Goal: Task Accomplishment & Management: Complete application form

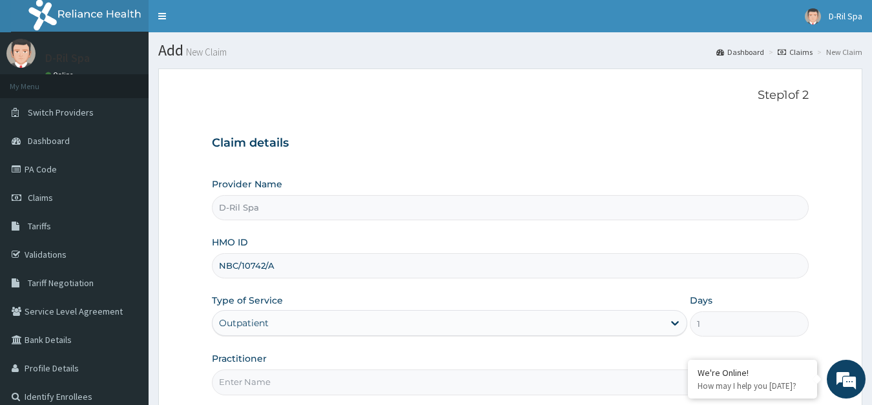
scroll to position [126, 0]
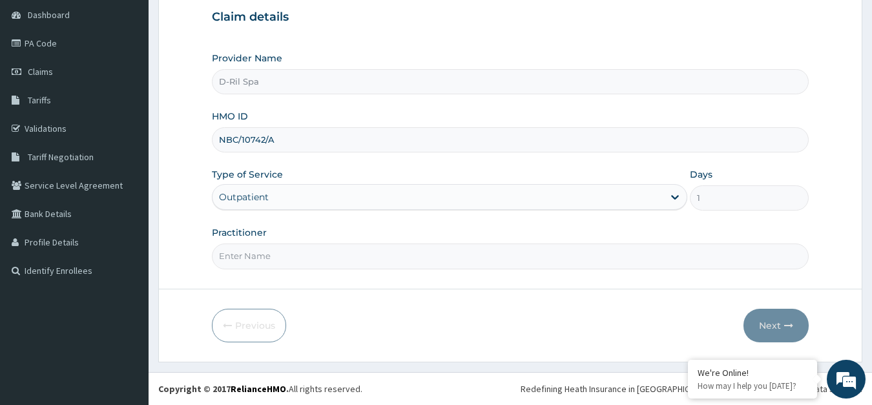
type input "NBC/10742/A"
click at [269, 260] on input "Practitioner" at bounding box center [511, 256] width 598 height 25
type input "[PERSON_NAME]"
click at [776, 333] on button "Next" at bounding box center [775, 326] width 65 height 34
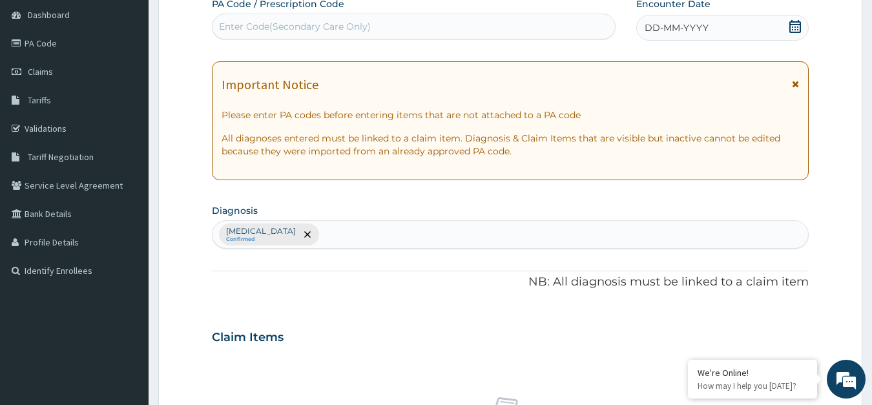
paste input "PA/ED02B2"
type input "PA/ED02B2"
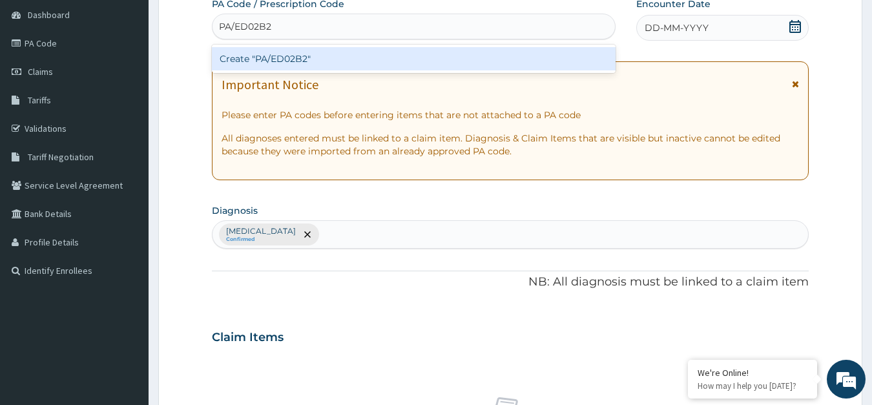
click at [368, 58] on div "Create "PA/ED02B2"" at bounding box center [414, 58] width 404 height 23
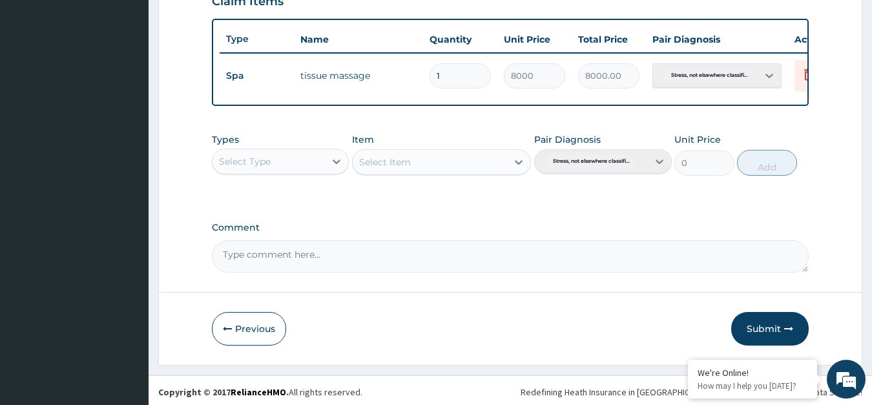
scroll to position [465, 0]
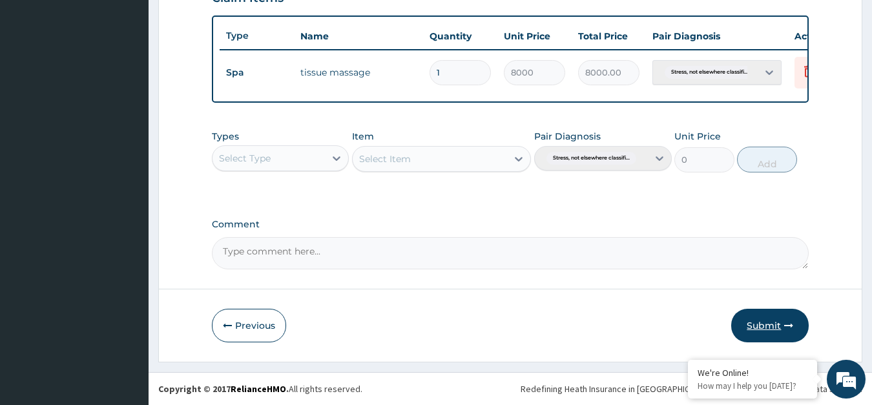
click at [756, 320] on button "Submit" at bounding box center [770, 326] width 78 height 34
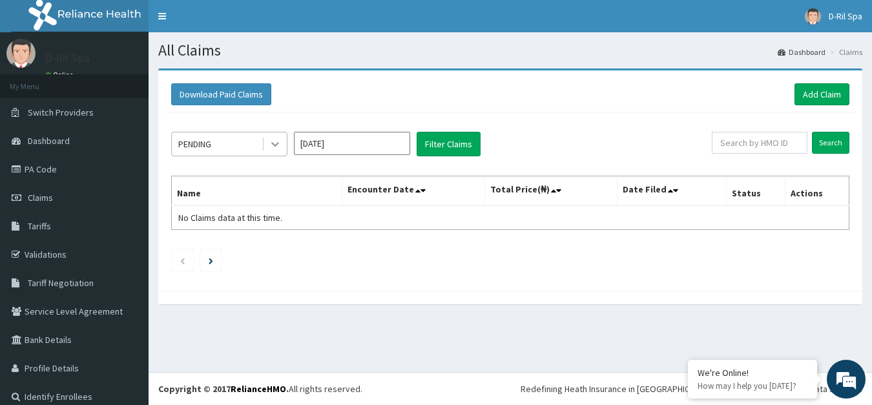
click at [274, 147] on icon at bounding box center [275, 144] width 13 height 13
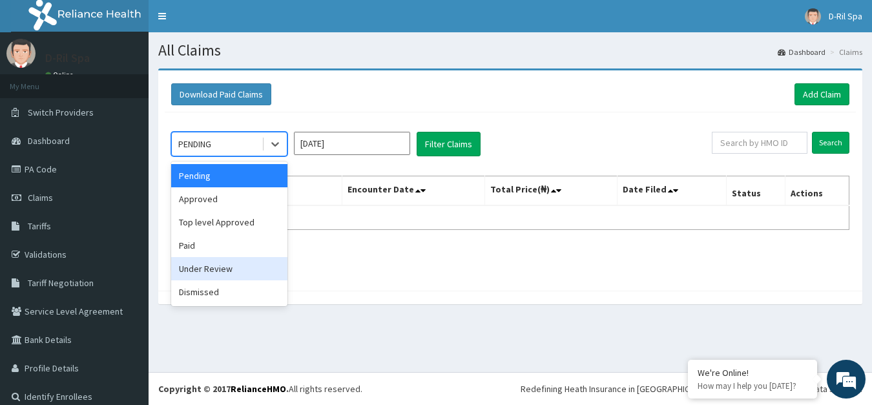
click at [233, 273] on div "Under Review" at bounding box center [229, 268] width 116 height 23
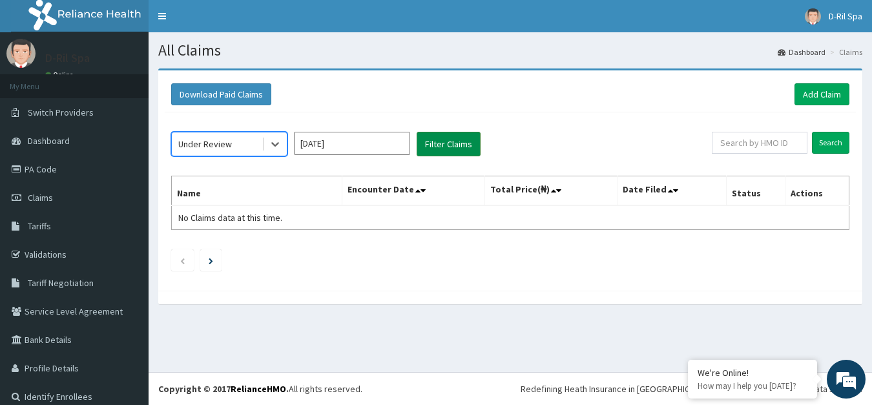
click at [439, 147] on button "Filter Claims" at bounding box center [449, 144] width 64 height 25
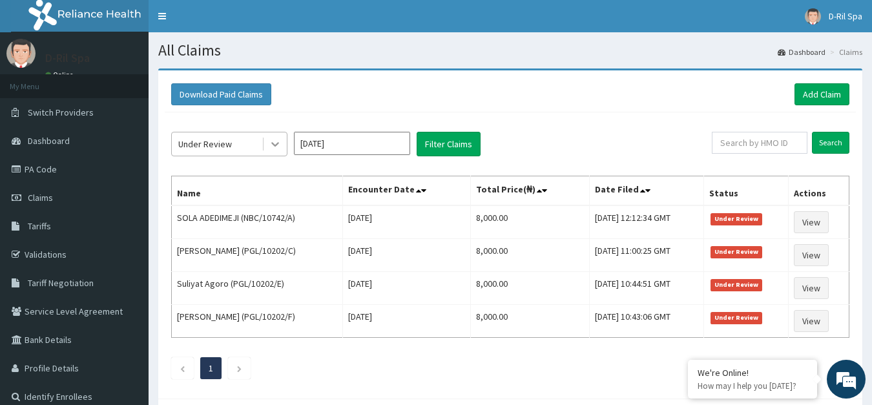
click at [272, 147] on icon at bounding box center [275, 144] width 13 height 13
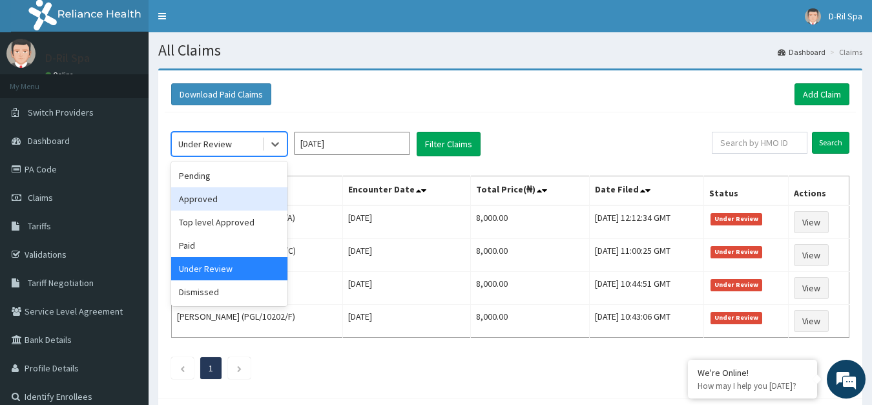
click at [249, 202] on div "Approved" at bounding box center [229, 198] width 116 height 23
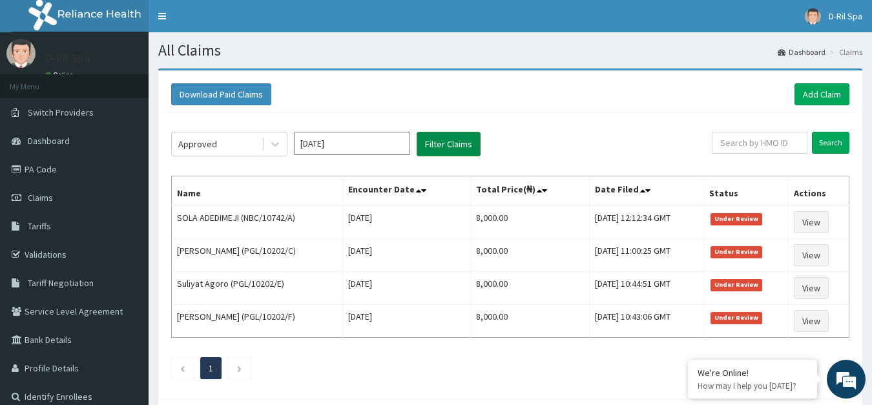
click at [428, 147] on button "Filter Claims" at bounding box center [449, 144] width 64 height 25
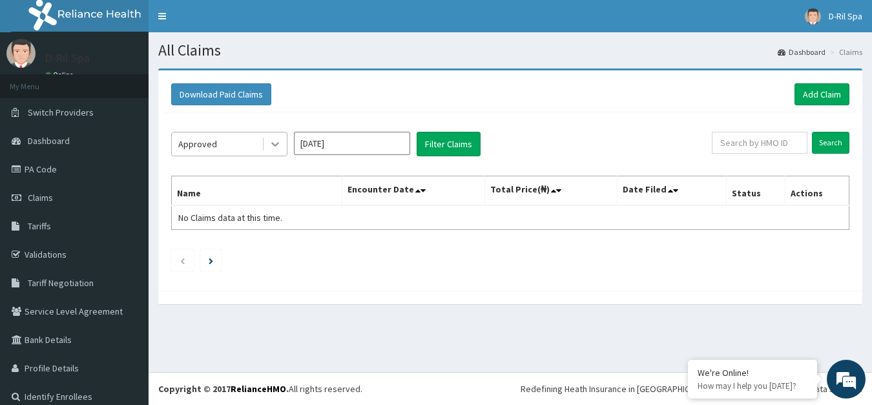
click at [278, 140] on icon at bounding box center [275, 144] width 13 height 13
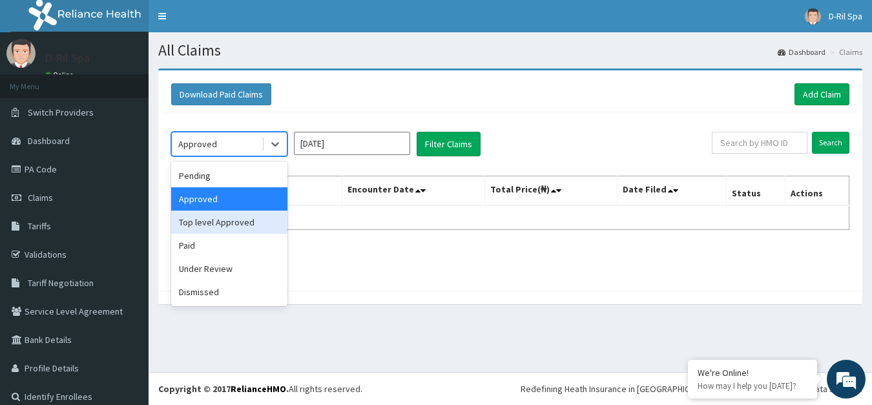
click at [245, 223] on div "Top level Approved" at bounding box center [229, 222] width 116 height 23
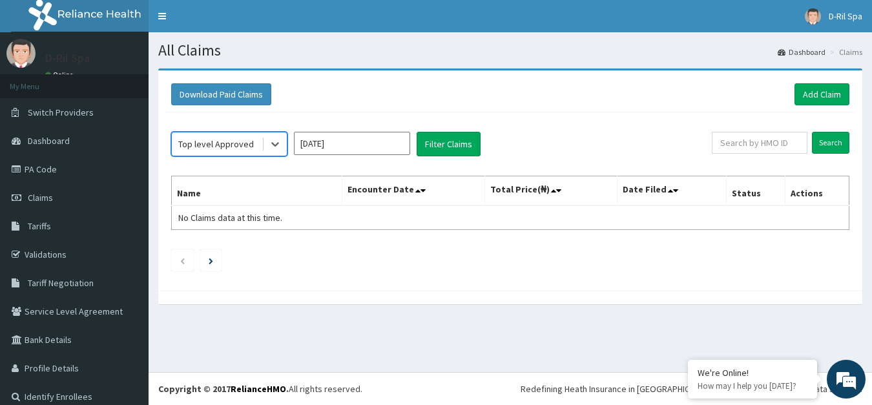
click at [444, 184] on th "Encounter Date" at bounding box center [413, 191] width 143 height 30
click at [458, 134] on button "Filter Claims" at bounding box center [449, 144] width 64 height 25
click at [445, 145] on button "Filter Claims" at bounding box center [449, 144] width 64 height 25
click at [462, 144] on button "Filter Claims" at bounding box center [449, 144] width 64 height 25
